Goal: Communication & Community: Answer question/provide support

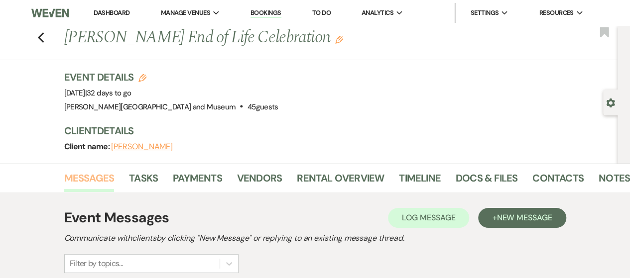
drag, startPoint x: 99, startPoint y: 179, endPoint x: 104, endPoint y: 181, distance: 5.7
click at [99, 179] on link "Messages" at bounding box center [89, 181] width 50 height 22
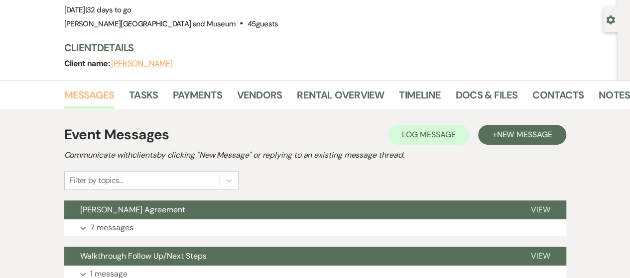
scroll to position [149, 0]
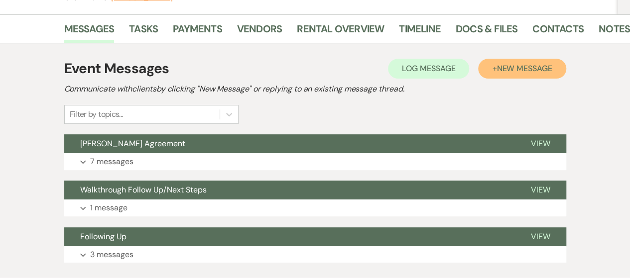
click at [486, 67] on button "+ New Message" at bounding box center [522, 69] width 88 height 20
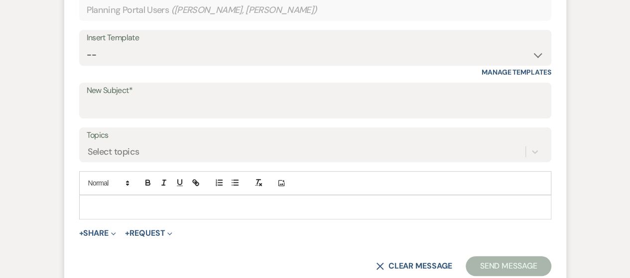
scroll to position [398, 0]
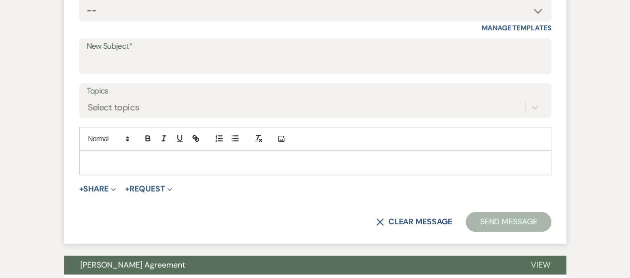
click at [126, 162] on p at bounding box center [315, 162] width 456 height 11
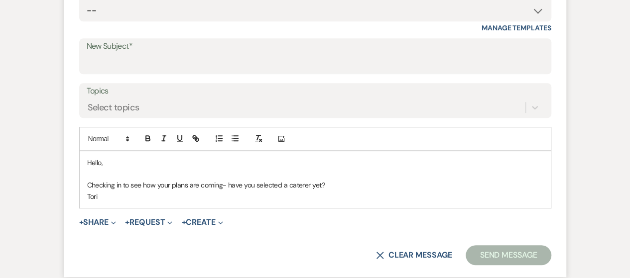
click at [463, 251] on div "X Clear message Send Message" at bounding box center [315, 255] width 472 height 20
click at [487, 252] on button "Send Message" at bounding box center [507, 255] width 85 height 20
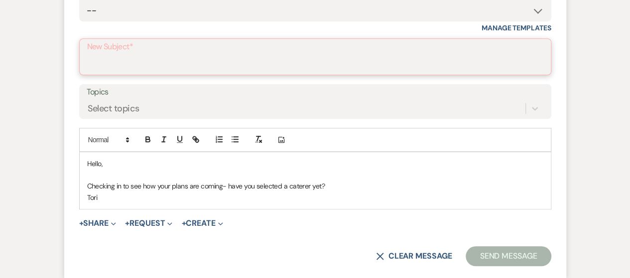
click at [126, 67] on input "New Subject*" at bounding box center [315, 63] width 456 height 19
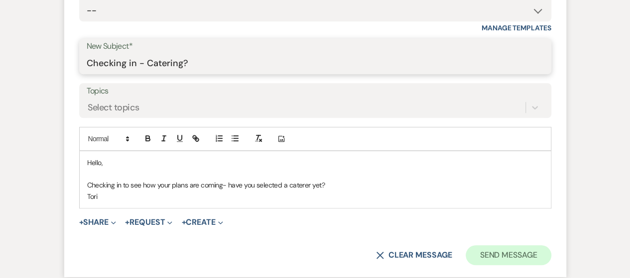
type input "Checking in - Catering?"
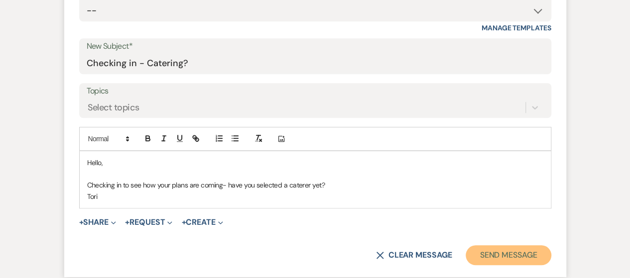
click at [501, 254] on button "Send Message" at bounding box center [507, 255] width 85 height 20
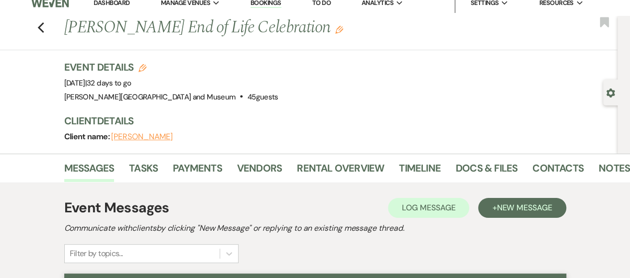
scroll to position [0, 0]
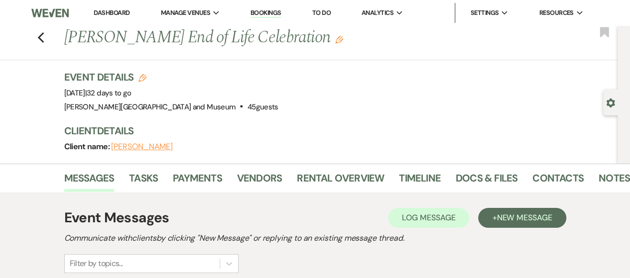
click at [105, 13] on link "Dashboard" at bounding box center [112, 12] width 36 height 8
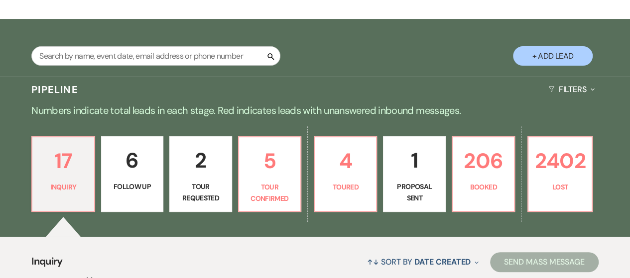
scroll to position [199, 0]
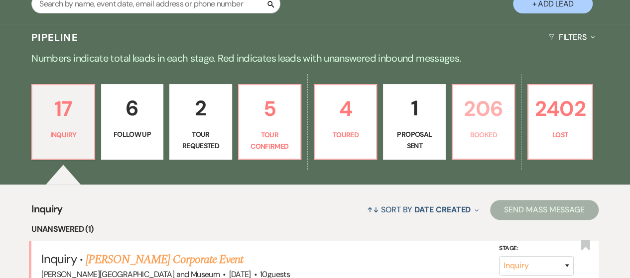
click at [459, 134] on p "Booked" at bounding box center [482, 134] width 49 height 11
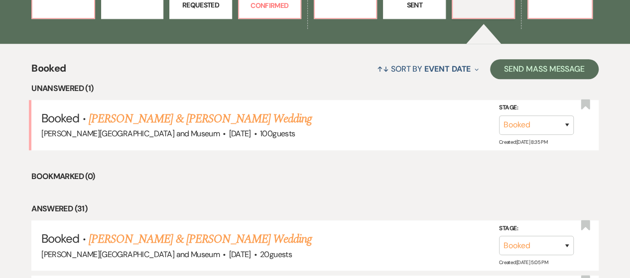
scroll to position [398, 0]
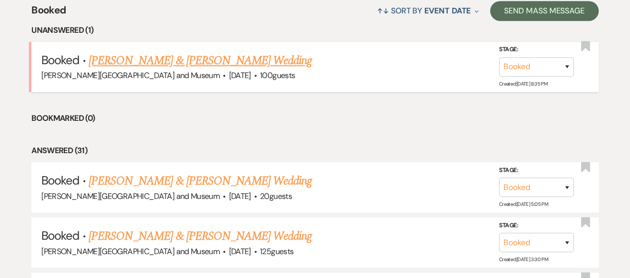
click at [138, 66] on link "[PERSON_NAME] & [PERSON_NAME] Wedding" at bounding box center [200, 61] width 223 height 18
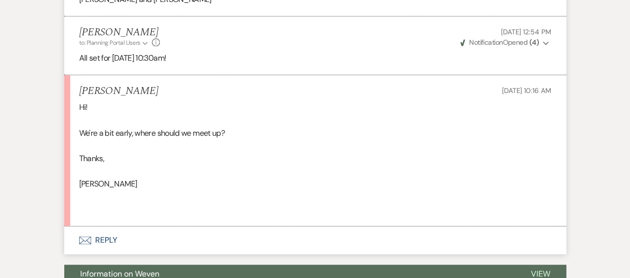
scroll to position [548, 0]
click at [91, 236] on button "Envelope Reply" at bounding box center [315, 240] width 502 height 28
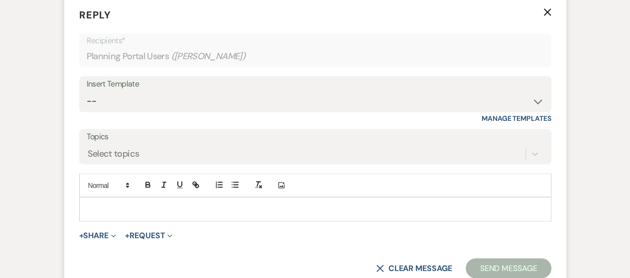
scroll to position [780, 0]
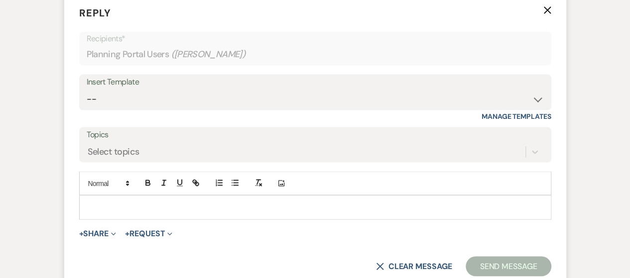
drag, startPoint x: 190, startPoint y: 209, endPoint x: 184, endPoint y: 209, distance: 6.5
click at [187, 209] on p at bounding box center [315, 207] width 456 height 11
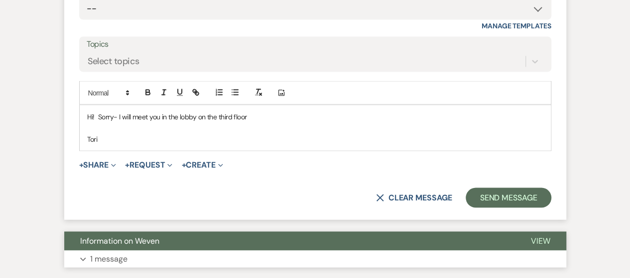
scroll to position [880, 0]
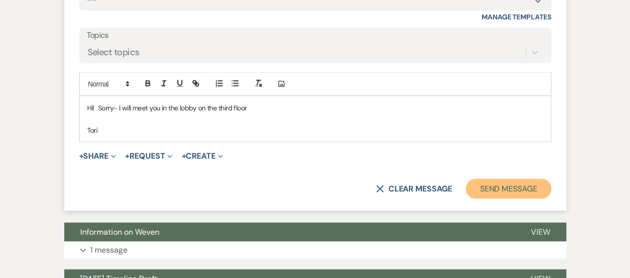
click at [514, 184] on button "Send Message" at bounding box center [507, 189] width 85 height 20
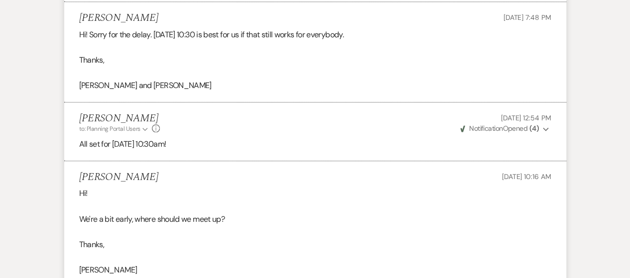
scroll to position [0, 0]
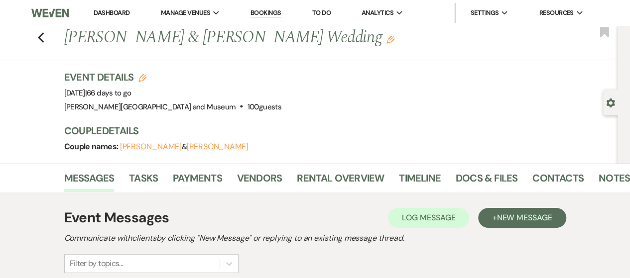
click at [117, 14] on link "Dashboard" at bounding box center [112, 12] width 36 height 8
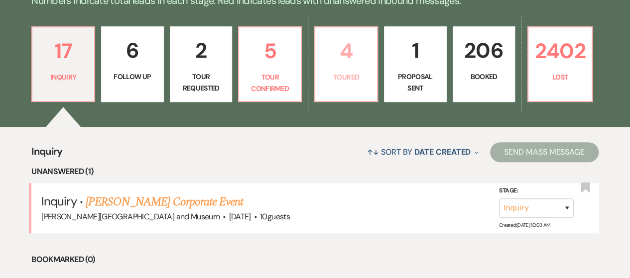
scroll to position [299, 0]
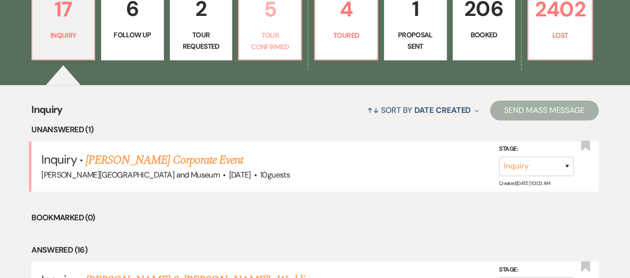
click at [270, 46] on p "Tour Confirmed" at bounding box center [270, 41] width 50 height 22
select select "4"
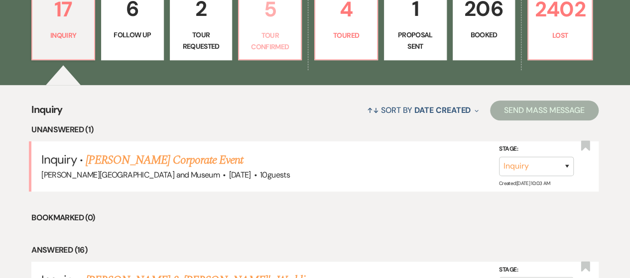
select select "4"
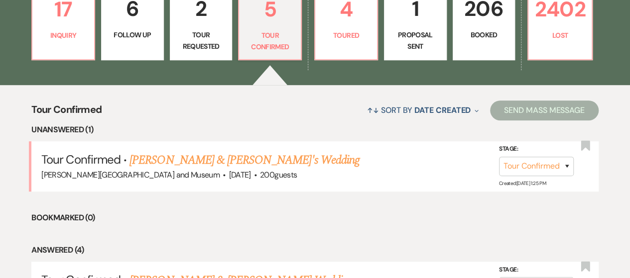
scroll to position [249, 0]
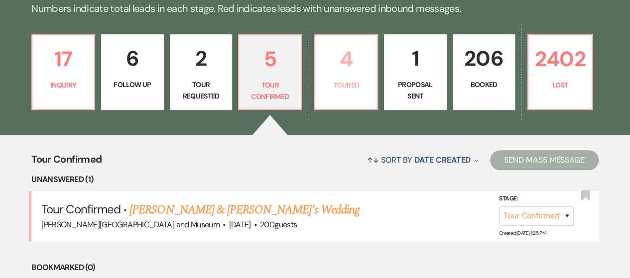
click at [366, 101] on link "4 Toured" at bounding box center [346, 72] width 64 height 76
select select "5"
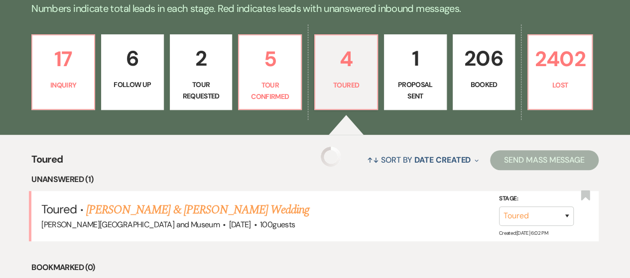
select select "5"
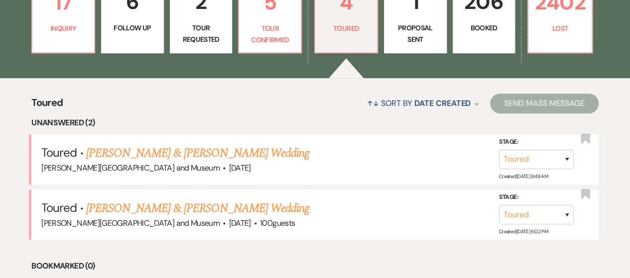
scroll to position [348, 0]
